Goal: Information Seeking & Learning: Learn about a topic

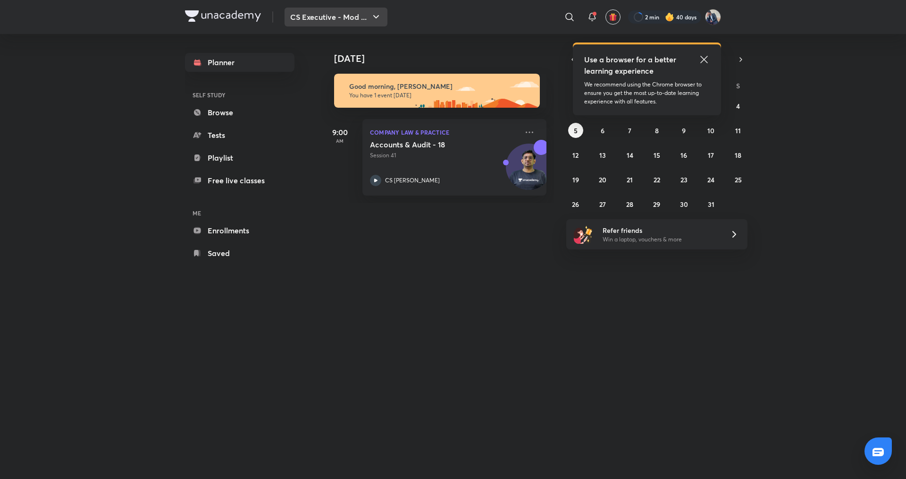
click at [383, 22] on button "CS Executive - Mod ..." at bounding box center [336, 17] width 103 height 19
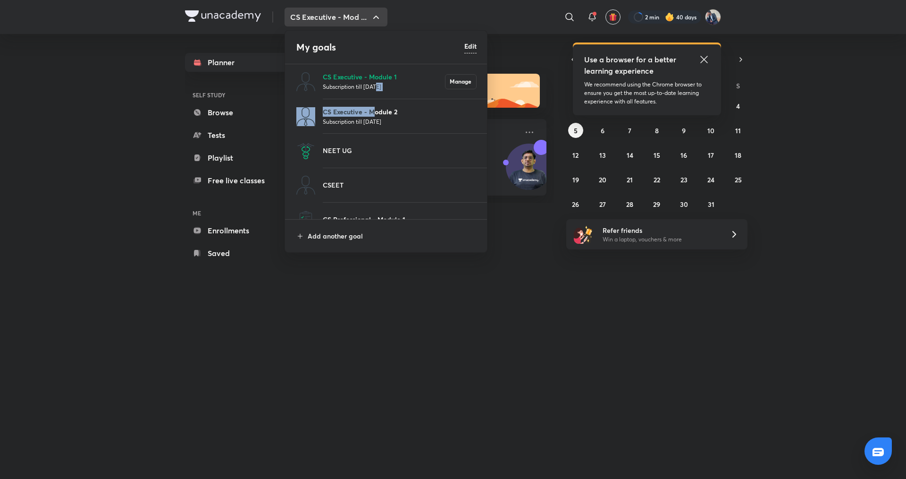
click at [376, 110] on div "CS Executive - Module 1 Subscription till [DATE] Manage CS Executive - Module 2…" at bounding box center [386, 150] width 203 height 172
click at [386, 110] on p "CS Executive - Module 2" at bounding box center [400, 112] width 154 height 10
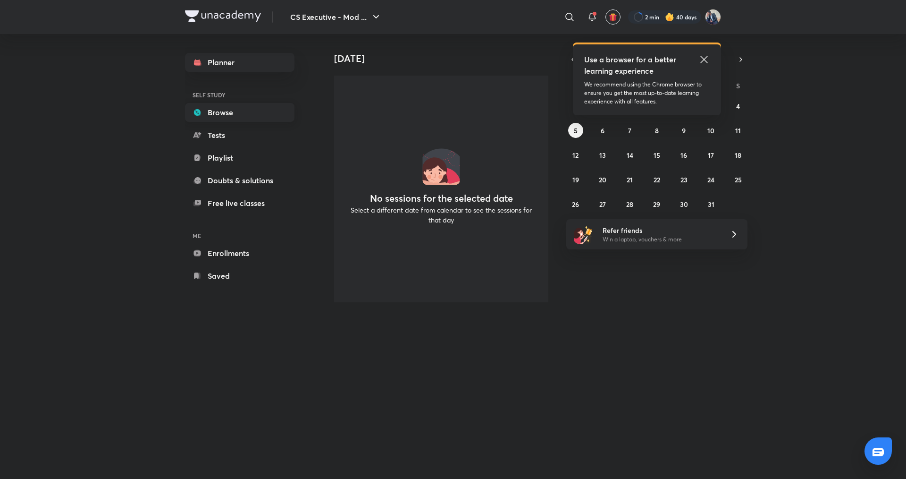
click at [254, 116] on link "Browse" at bounding box center [240, 112] width 110 height 19
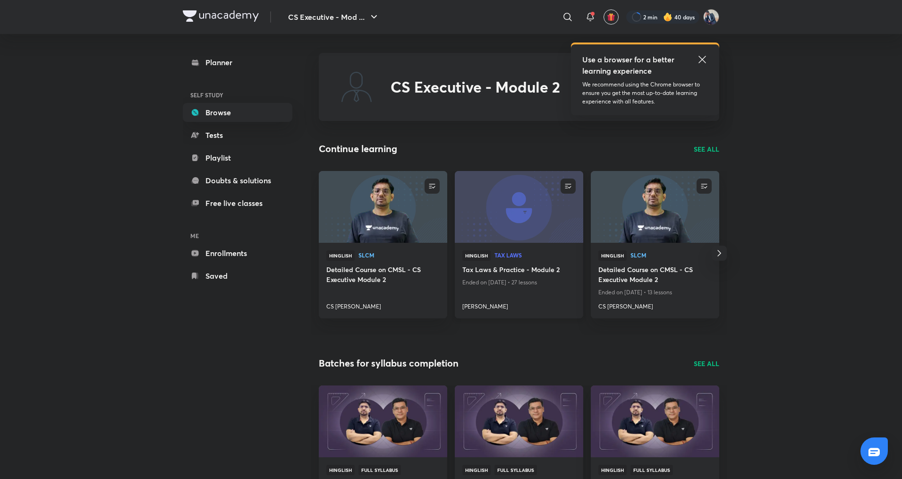
scroll to position [236, 0]
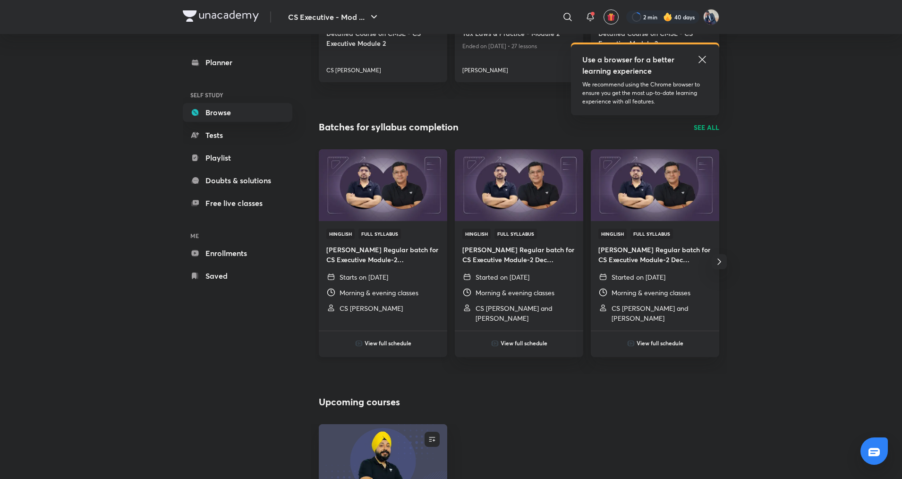
click at [396, 345] on h6 "View full schedule" at bounding box center [387, 343] width 47 height 8
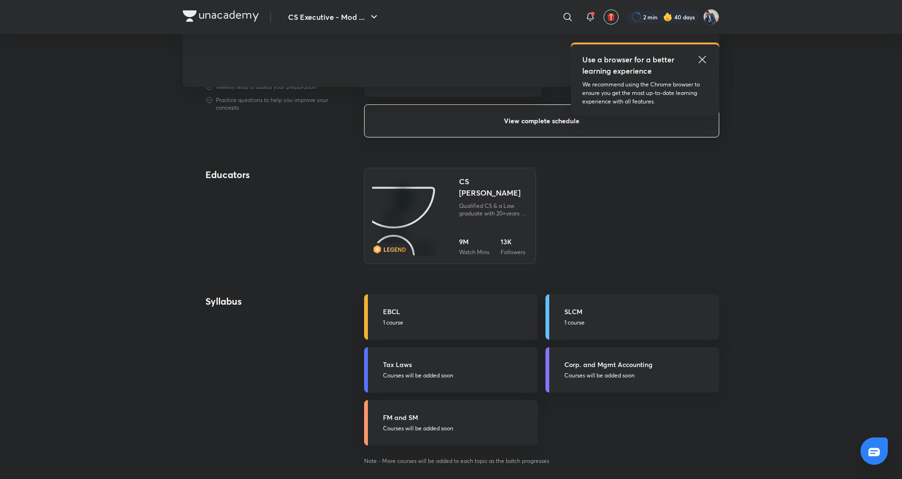
scroll to position [519, 0]
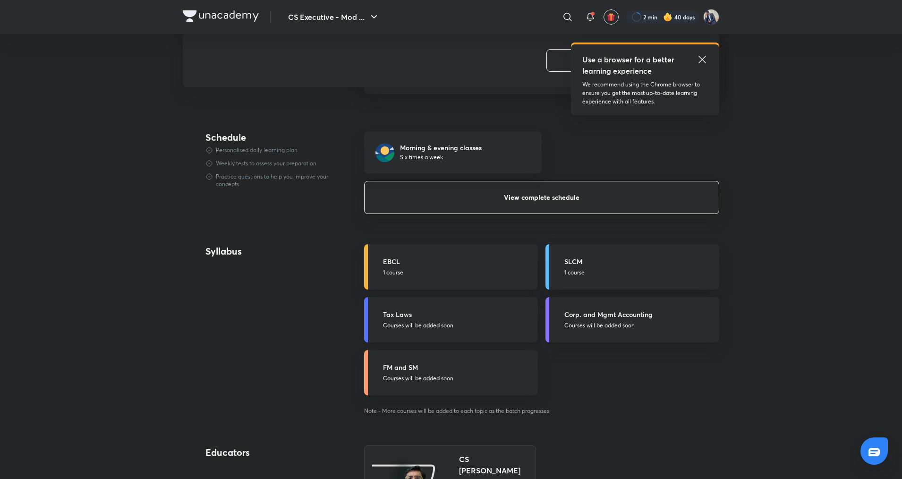
click at [407, 320] on div "Tax Laws Courses will be added soon" at bounding box center [457, 319] width 149 height 20
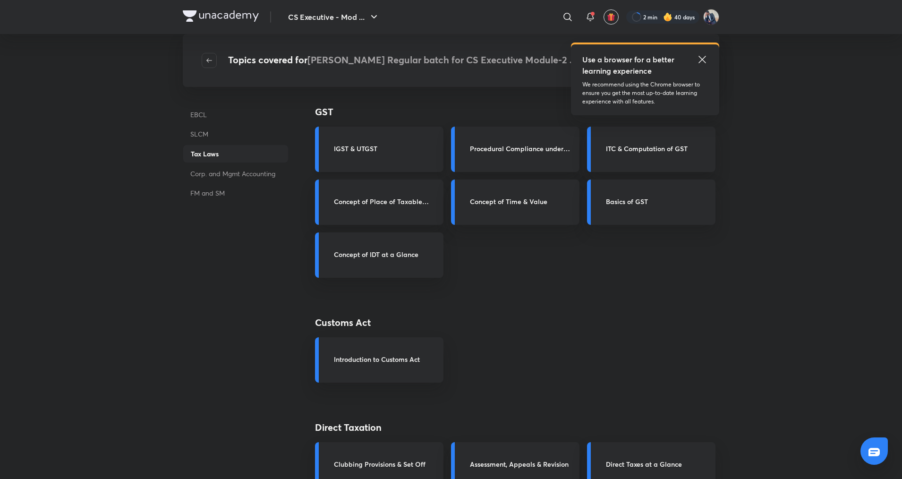
click at [370, 164] on div "IGST & UTGST" at bounding box center [379, 149] width 128 height 45
click at [345, 154] on div "IGST & UTGST" at bounding box center [386, 150] width 104 height 12
click at [346, 154] on div "IGST & UTGST" at bounding box center [386, 150] width 104 height 12
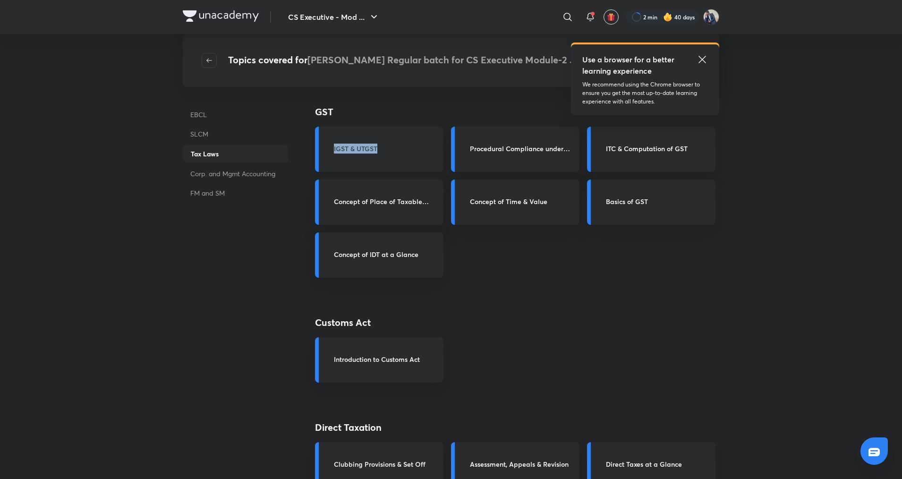
click at [346, 154] on div "IGST & UTGST" at bounding box center [386, 150] width 104 height 12
click at [361, 155] on div "IGST & UTGST" at bounding box center [379, 149] width 128 height 45
click at [534, 202] on h3 "Concept of Time & Value" at bounding box center [522, 201] width 104 height 10
click at [639, 206] on h3 "Basics of GST" at bounding box center [658, 201] width 104 height 10
click at [316, 152] on div "IGST & UTGST" at bounding box center [379, 149] width 128 height 45
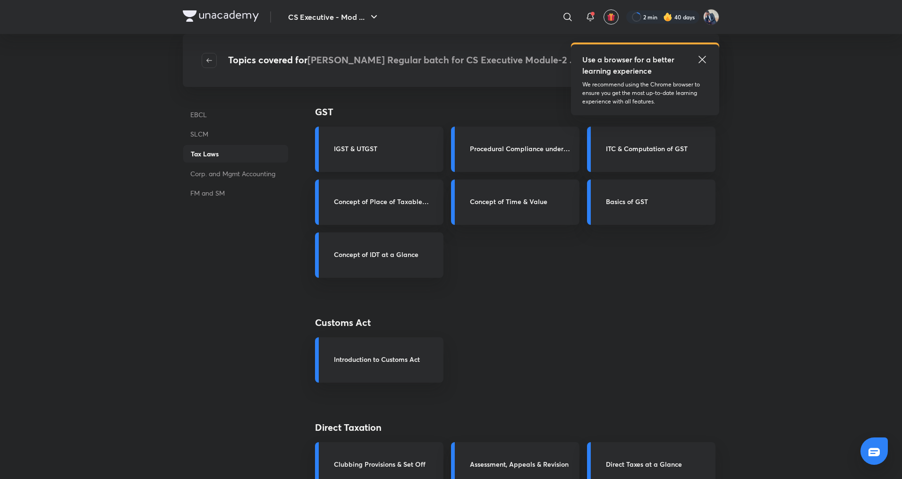
click at [355, 148] on h3 "IGST & UTGST" at bounding box center [386, 149] width 104 height 10
click at [702, 58] on icon at bounding box center [701, 59] width 11 height 11
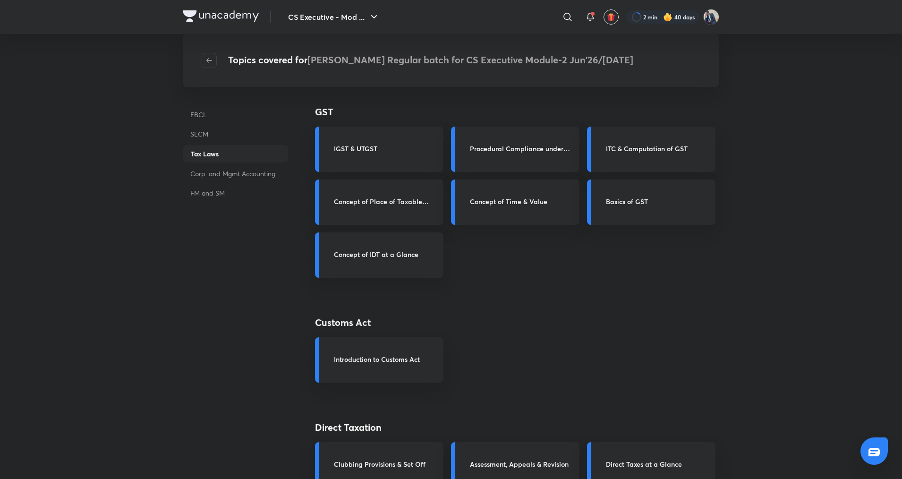
click at [363, 174] on div "GST IGST & UTGST Procedural Compliance under GST ITC & Computation of GST Conce…" at bounding box center [517, 379] width 404 height 549
click at [365, 205] on h3 "Concept of Place of Taxable Supply" at bounding box center [386, 201] width 104 height 10
click at [375, 244] on div "Concept of IDT at a Glance" at bounding box center [379, 254] width 128 height 45
drag, startPoint x: 388, startPoint y: 266, endPoint x: 534, endPoint y: 146, distance: 188.9
click at [391, 265] on div "Concept of IDT at a Glance" at bounding box center [379, 254] width 128 height 45
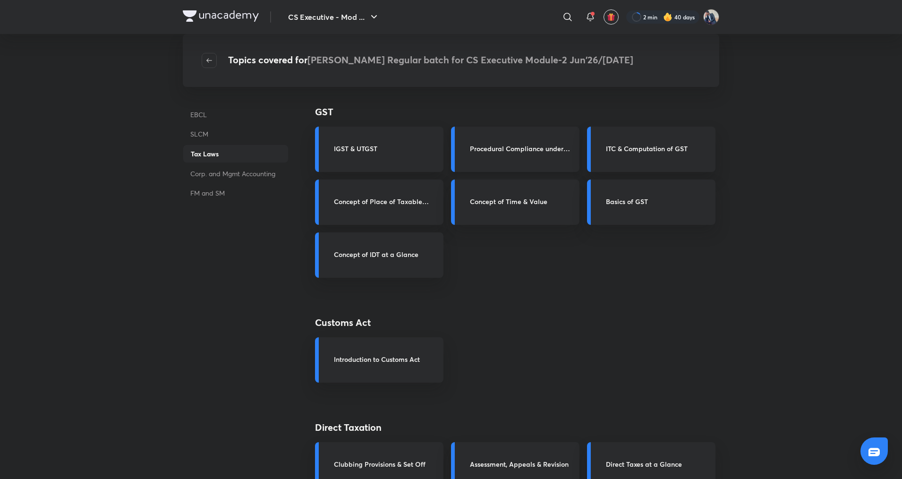
click at [534, 146] on h3 "Procedural Compliance under GST" at bounding box center [522, 149] width 104 height 10
click at [538, 142] on div "Procedural Compliance under GST" at bounding box center [515, 149] width 128 height 45
drag, startPoint x: 528, startPoint y: 174, endPoint x: 528, endPoint y: 180, distance: 6.1
click at [527, 177] on div "GST IGST & UTGST Procedural Compliance under GST ITC & Computation of GST Conce…" at bounding box center [517, 379] width 404 height 549
click at [522, 190] on div "Concept of Time & Value" at bounding box center [515, 201] width 128 height 45
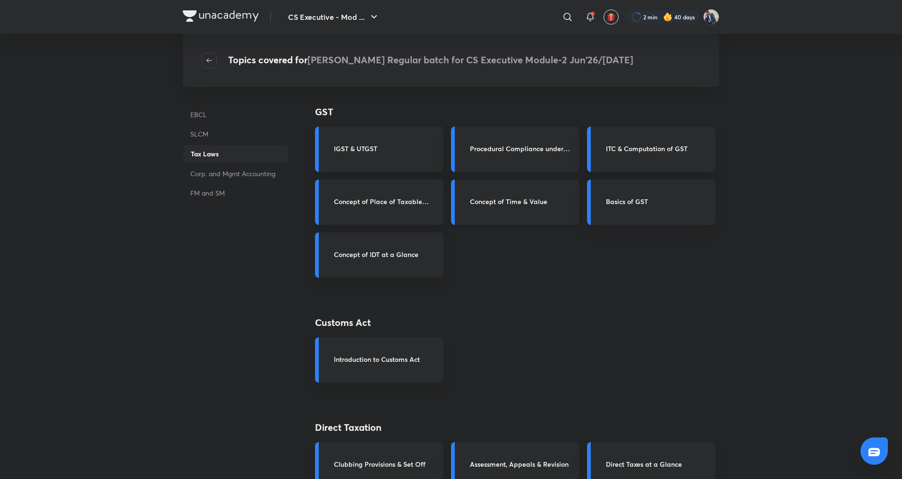
click at [524, 200] on h3 "Concept of Time & Value" at bounding box center [522, 201] width 104 height 10
click at [205, 58] on span "button" at bounding box center [209, 61] width 14 height 8
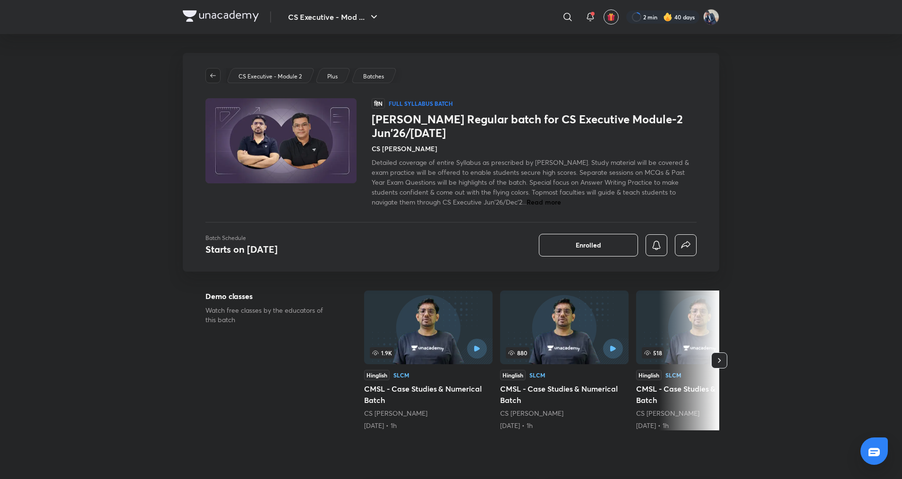
click at [214, 76] on icon "button" at bounding box center [213, 76] width 8 height 8
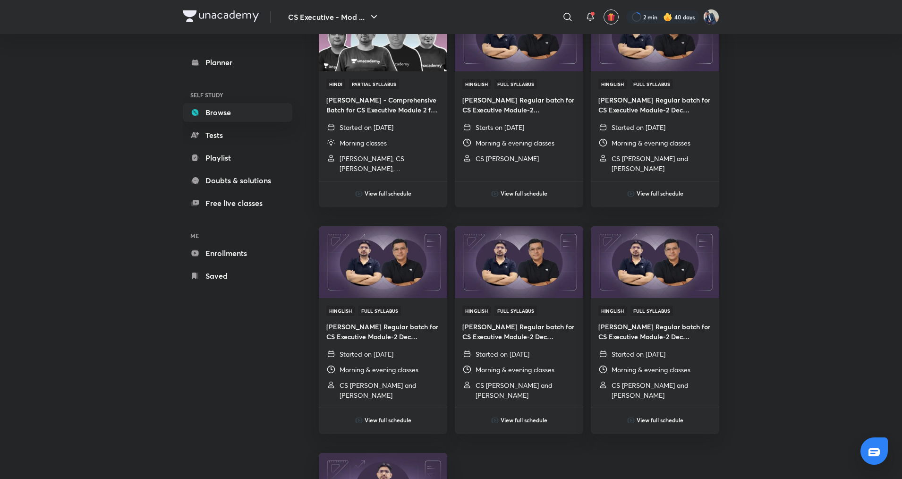
scroll to position [425, 0]
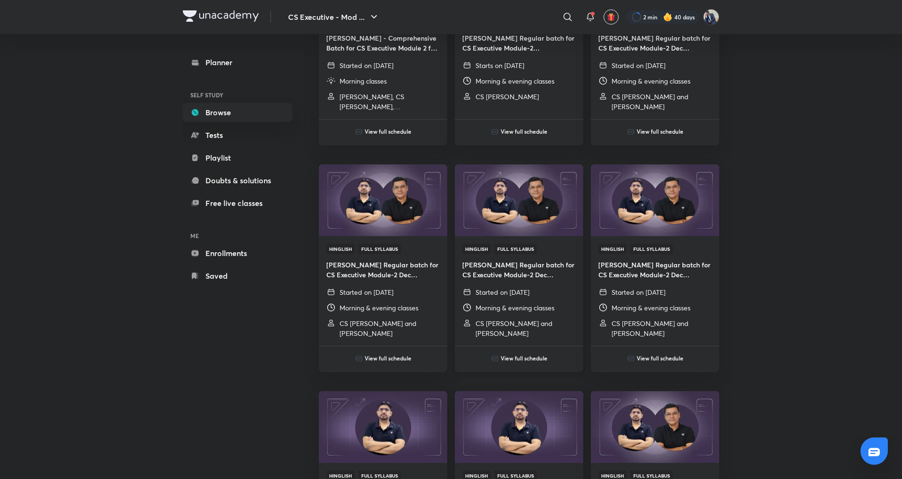
click at [502, 356] on h6 "View full schedule" at bounding box center [523, 358] width 47 height 8
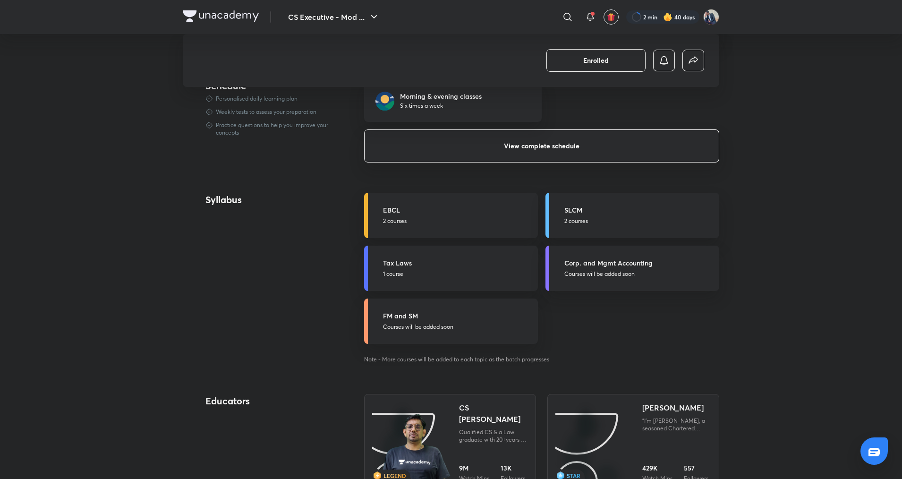
scroll to position [595, 0]
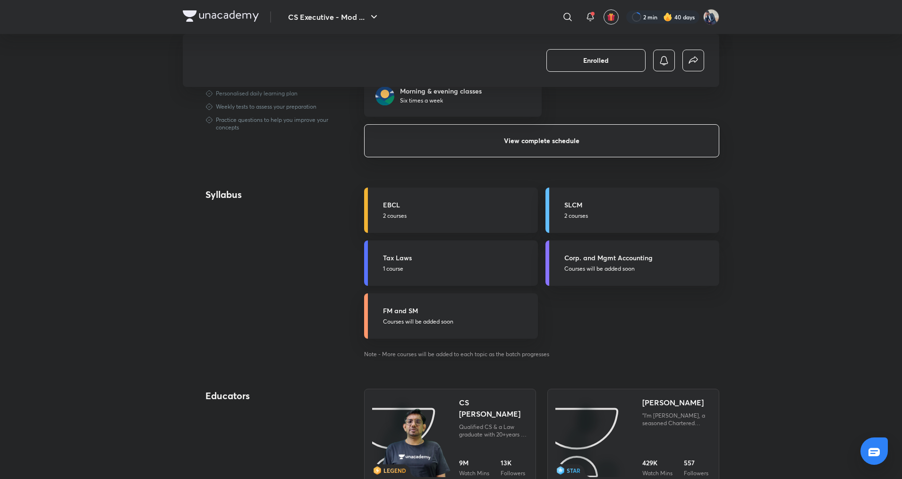
click at [398, 261] on h5 "Tax Laws" at bounding box center [457, 258] width 149 height 10
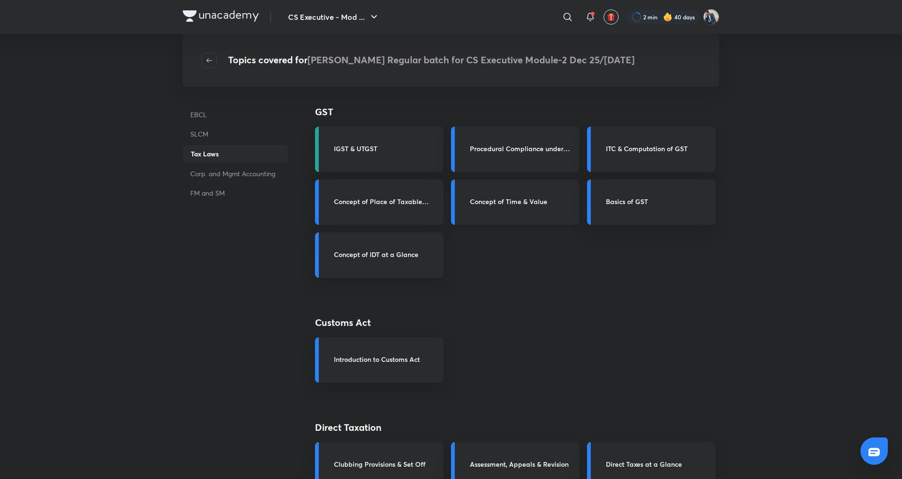
click at [486, 199] on h3 "Concept of Time & Value" at bounding box center [522, 201] width 104 height 10
click at [499, 248] on div "GST IGST & UTGST Procedural Compliance under GST ITC & Computation of GST Conce…" at bounding box center [517, 379] width 404 height 549
click at [210, 63] on icon "button" at bounding box center [209, 61] width 8 height 8
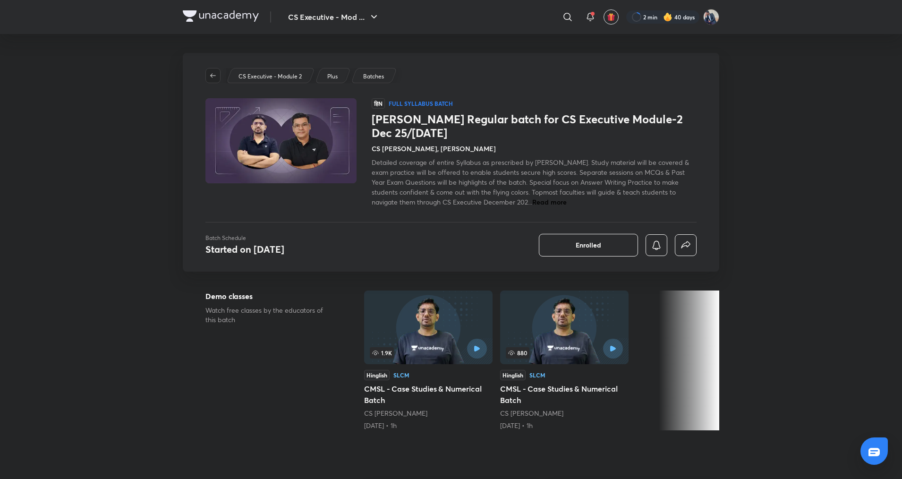
click at [215, 79] on button "button" at bounding box center [212, 75] width 15 height 15
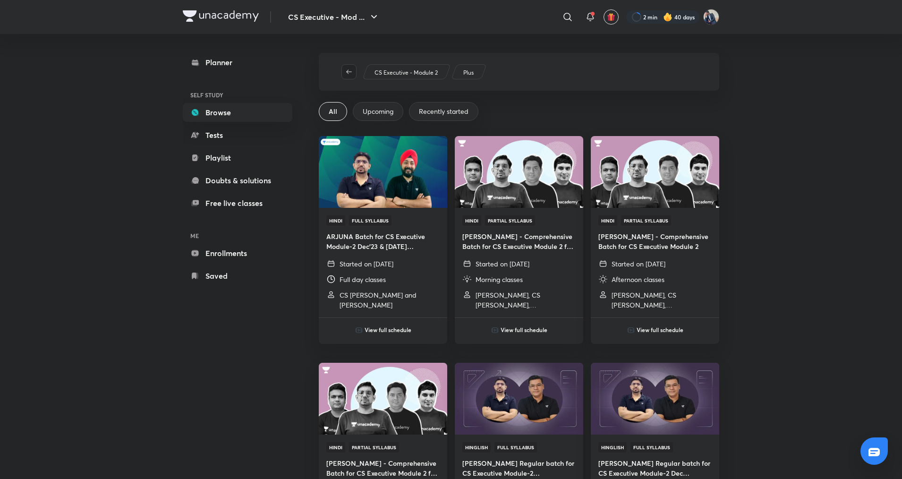
click at [351, 70] on icon "button" at bounding box center [349, 72] width 8 height 8
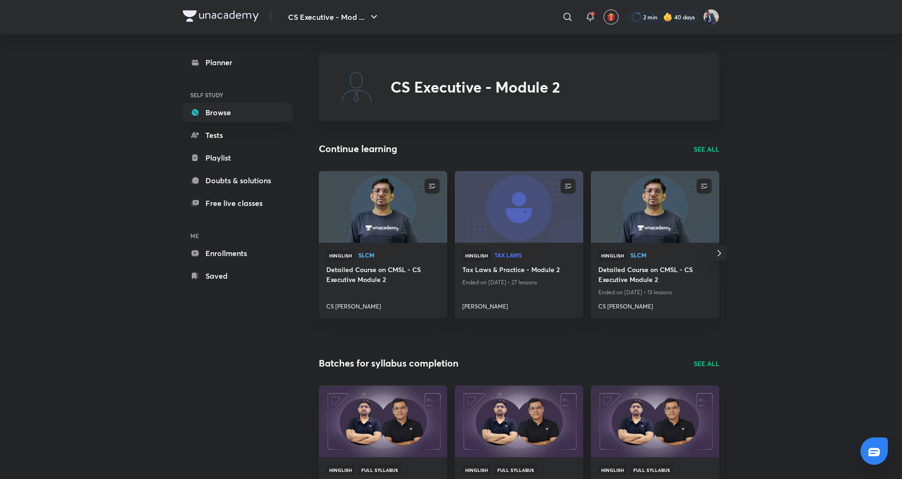
scroll to position [283, 0]
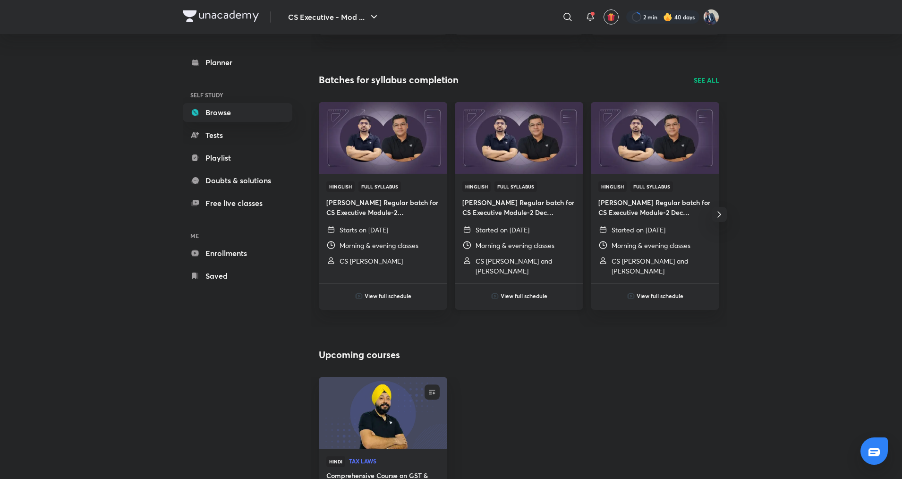
click at [525, 296] on h6 "View full schedule" at bounding box center [523, 295] width 47 height 8
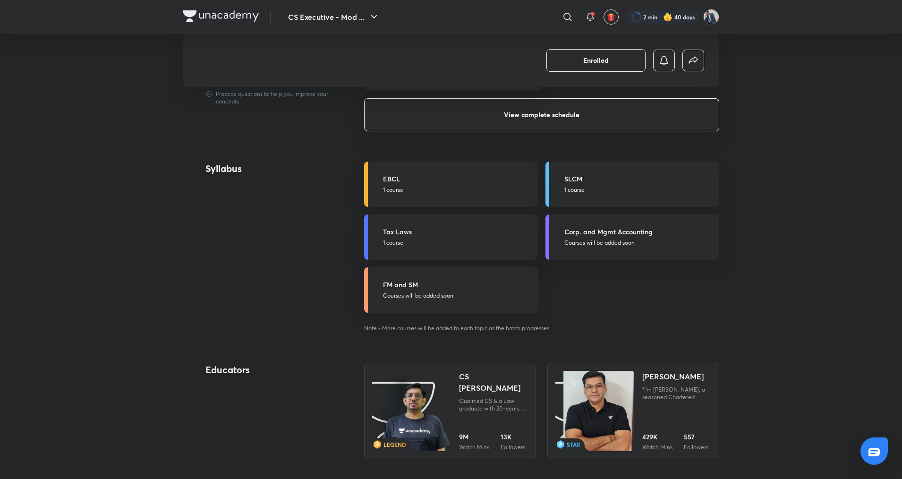
scroll to position [427, 0]
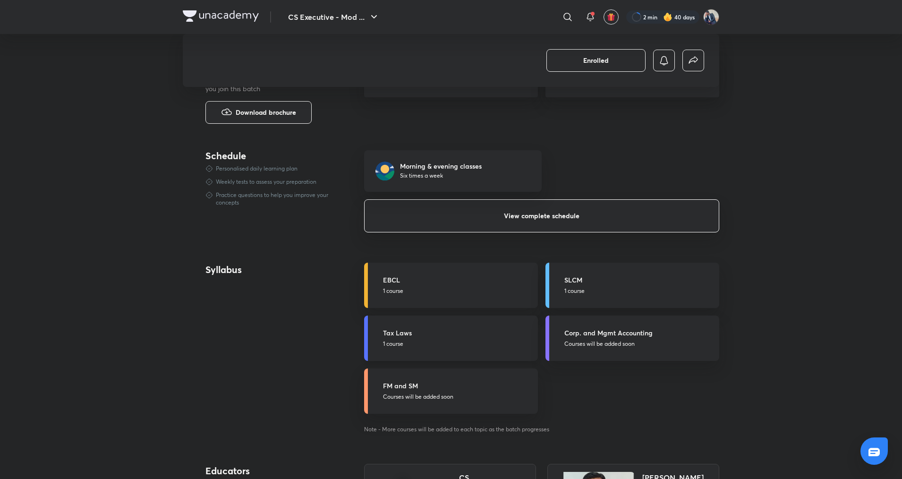
click at [392, 333] on h5 "Tax Laws" at bounding box center [457, 333] width 149 height 10
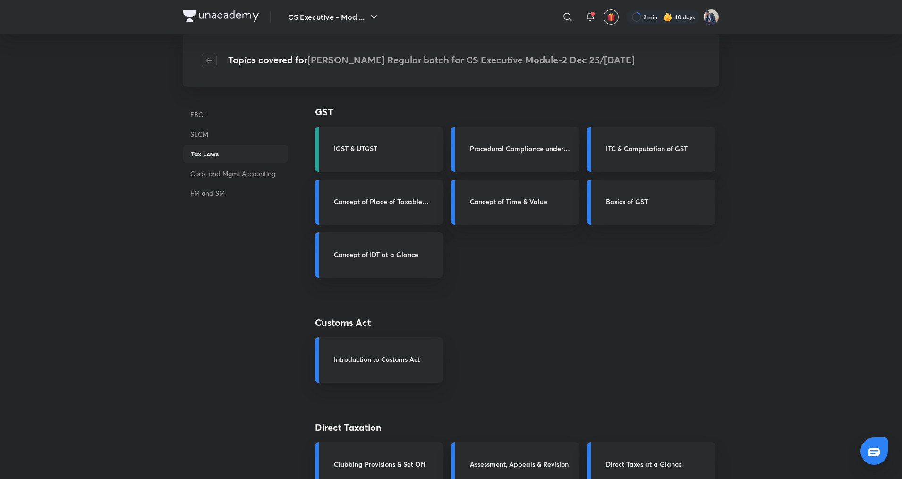
click at [362, 157] on link "IGST & UTGST" at bounding box center [379, 149] width 128 height 45
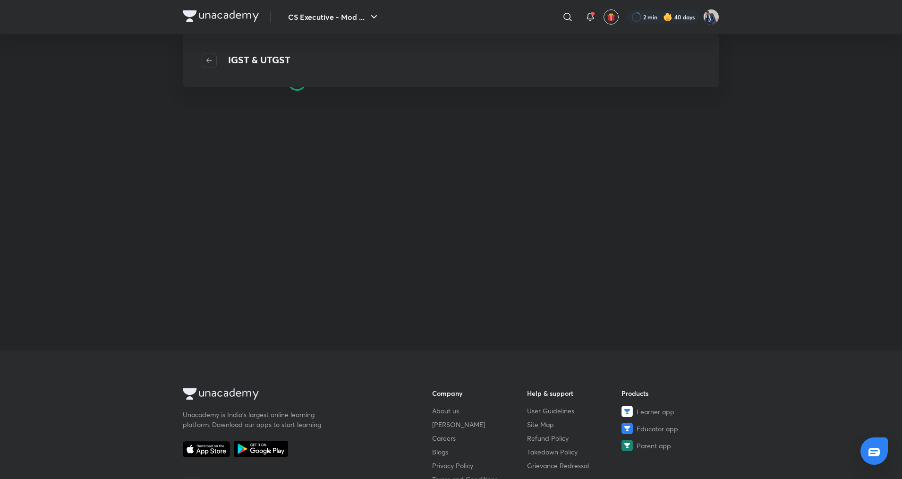
click at [366, 146] on div "IGST & UTGST" at bounding box center [451, 192] width 536 height 279
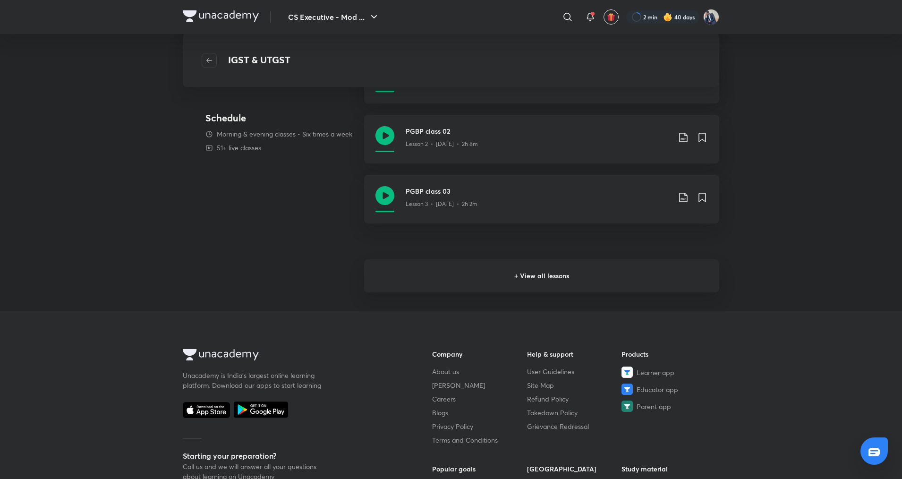
scroll to position [236, 0]
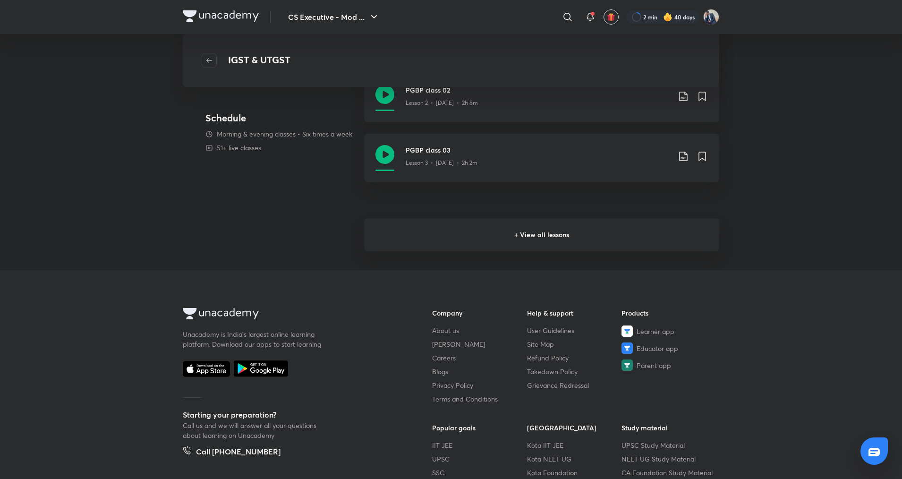
click at [514, 235] on h6 "+ View all lessons" at bounding box center [541, 234] width 355 height 33
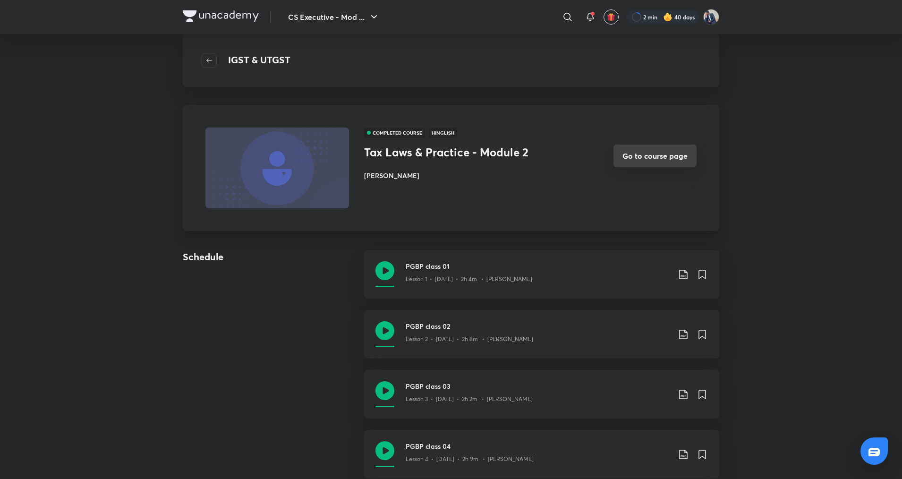
click at [631, 153] on button "Go to course page" at bounding box center [654, 155] width 83 height 23
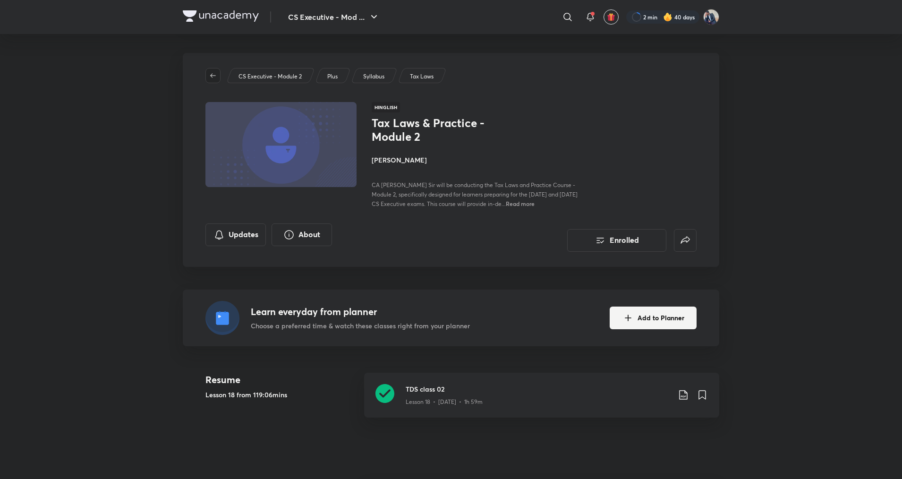
click at [216, 74] on icon "button" at bounding box center [213, 76] width 8 height 8
click at [212, 76] on icon "button" at bounding box center [213, 76] width 8 height 8
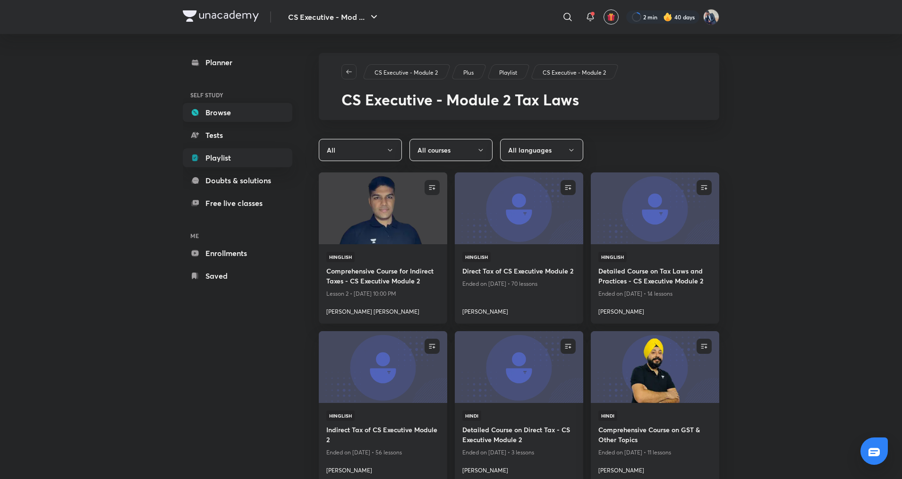
click at [249, 116] on link "Browse" at bounding box center [238, 112] width 110 height 19
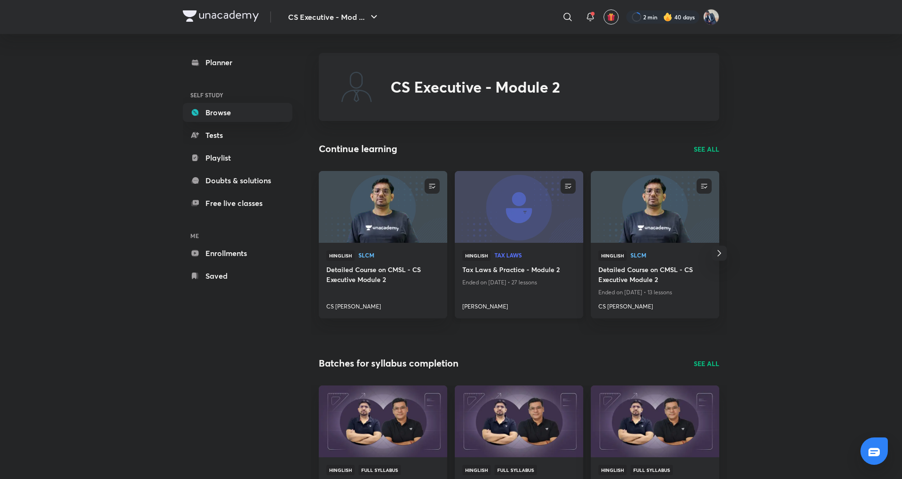
click at [508, 253] on span "Tax Laws" at bounding box center [534, 255] width 81 height 6
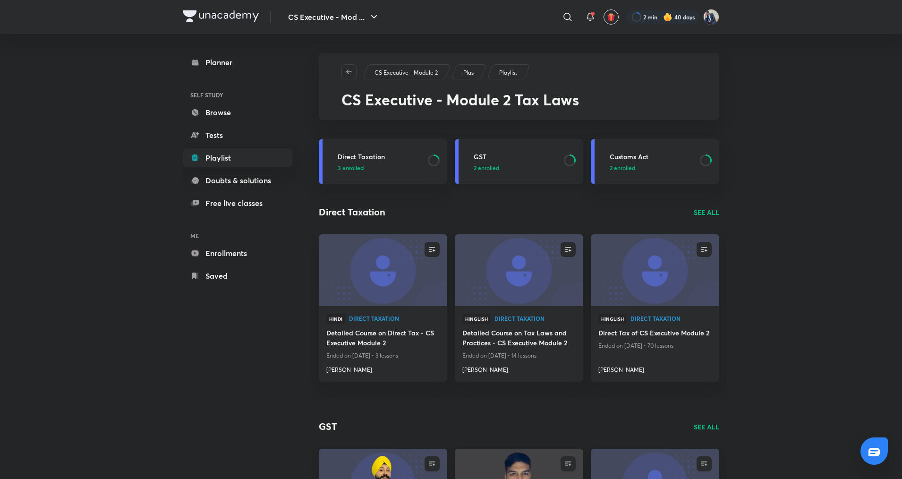
click at [513, 158] on h3 "GST" at bounding box center [516, 157] width 85 height 10
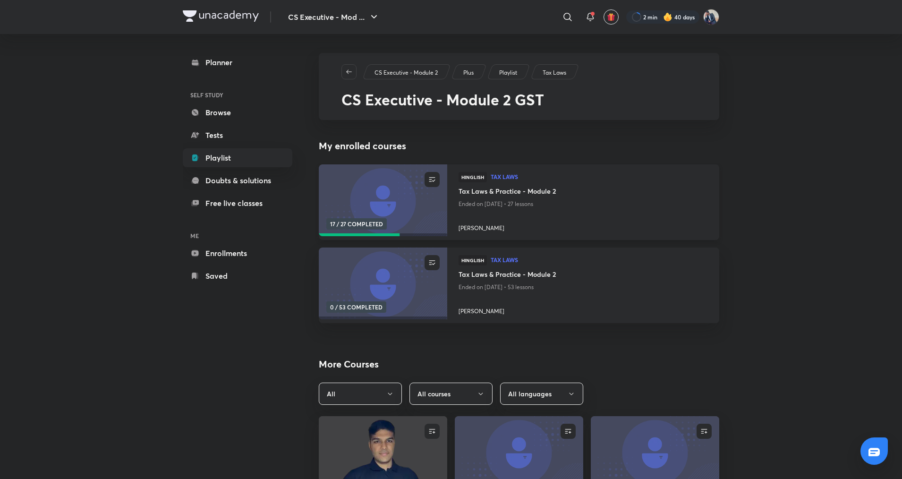
click at [422, 202] on img at bounding box center [382, 200] width 131 height 73
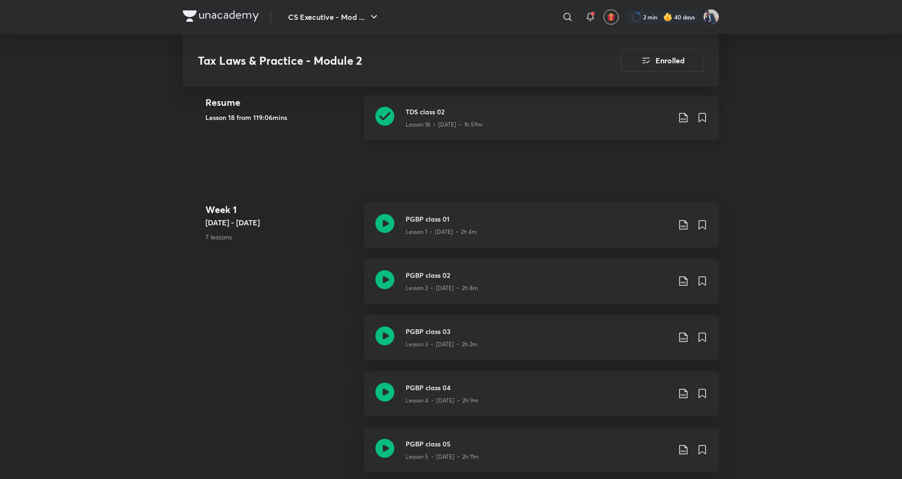
scroll to position [283, 0]
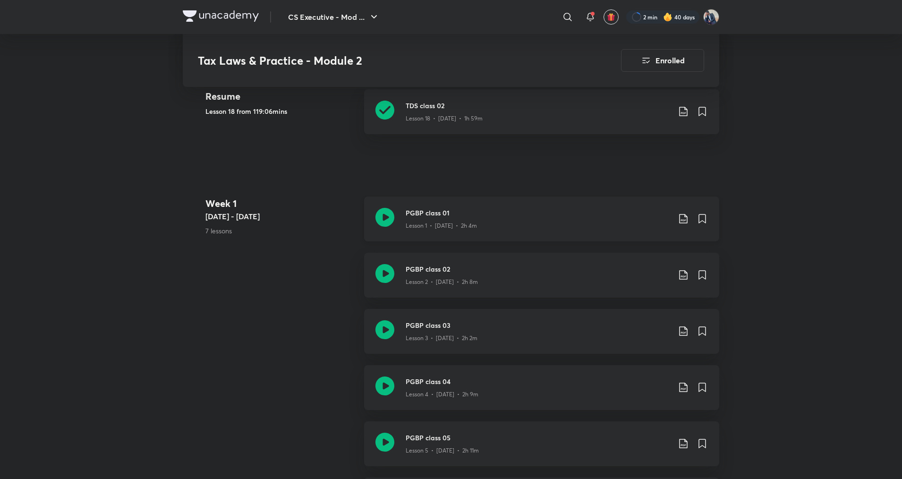
click at [381, 221] on icon at bounding box center [384, 217] width 19 height 19
